Goal: Task Accomplishment & Management: Manage account settings

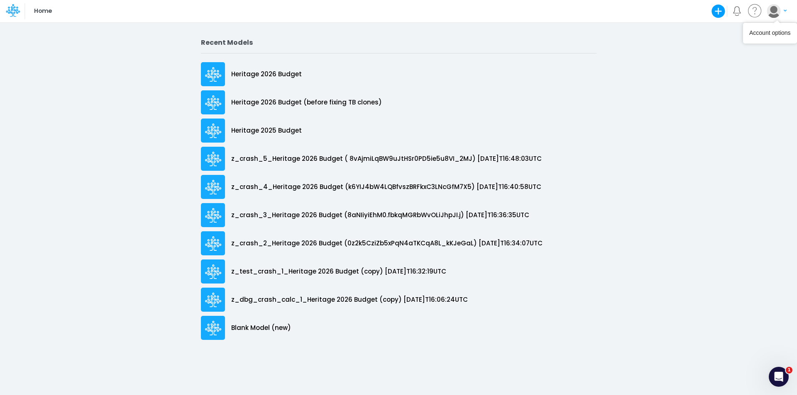
click at [779, 16] on button "button" at bounding box center [776, 11] width 21 height 15
click at [754, 46] on button "Log out" at bounding box center [742, 48] width 89 height 13
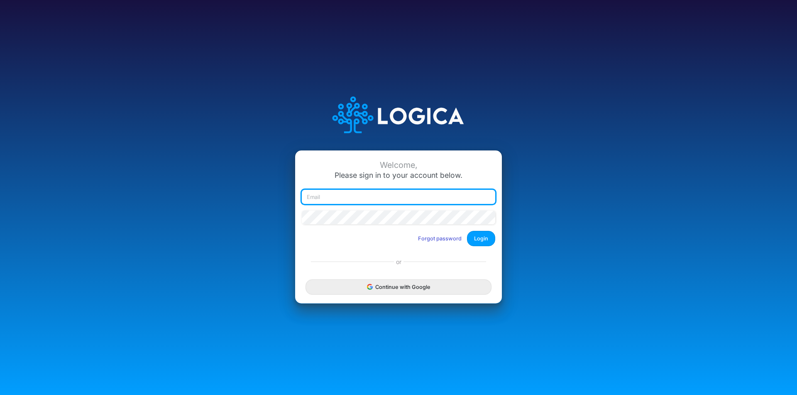
type input "leandro.castro+dm@logica.cloud"
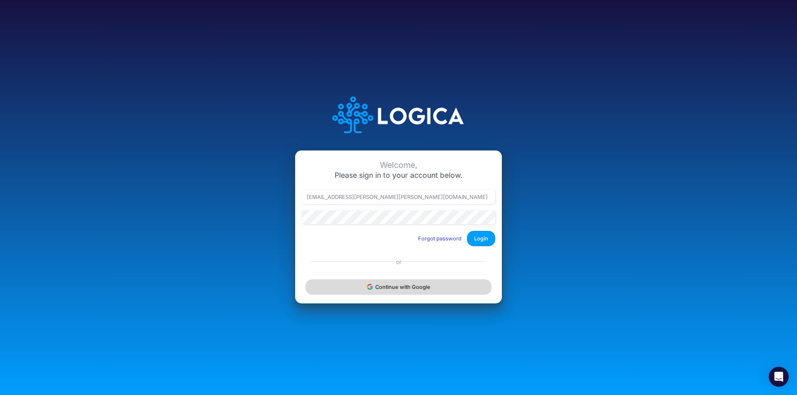
click at [430, 283] on button "Continue with Google" at bounding box center [398, 287] width 186 height 15
